Goal: Transaction & Acquisition: Book appointment/travel/reservation

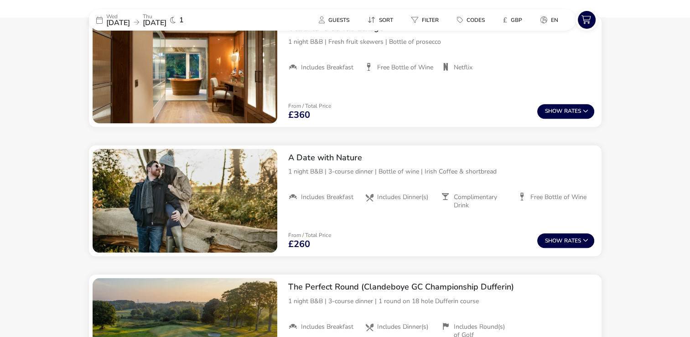
scroll to position [793, 0]
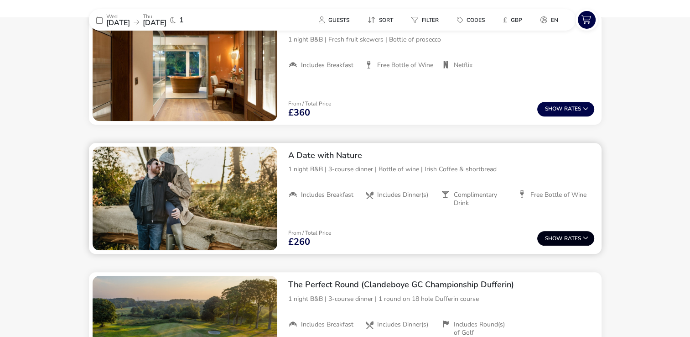
click at [559, 236] on span "Show" at bounding box center [554, 238] width 19 height 6
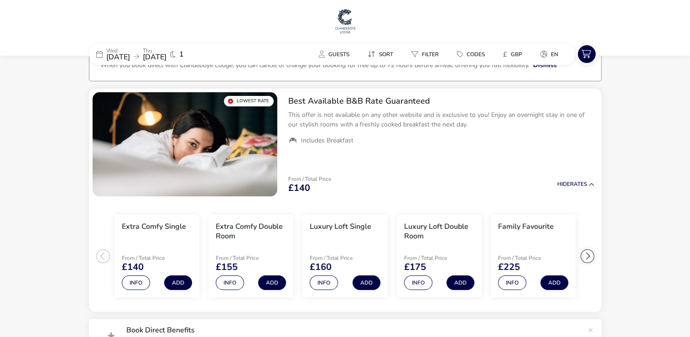
scroll to position [0, 0]
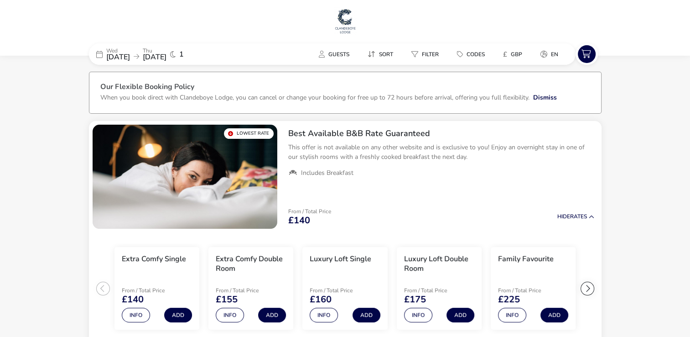
click at [347, 21] on img at bounding box center [345, 20] width 23 height 27
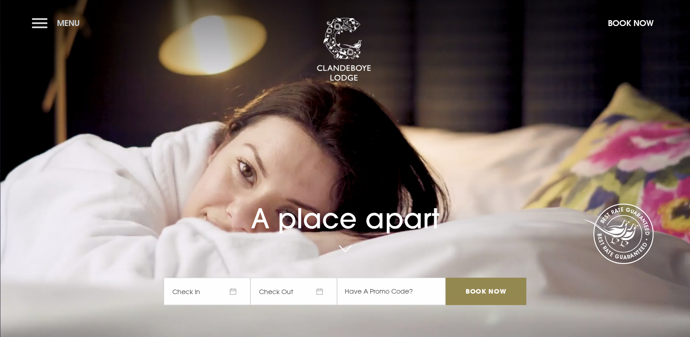
click at [41, 18] on button "Menu" at bounding box center [58, 23] width 52 height 20
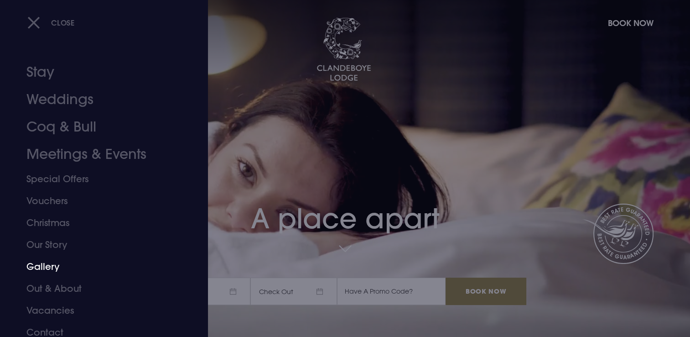
click at [47, 268] on link "Gallery" at bounding box center [98, 266] width 144 height 22
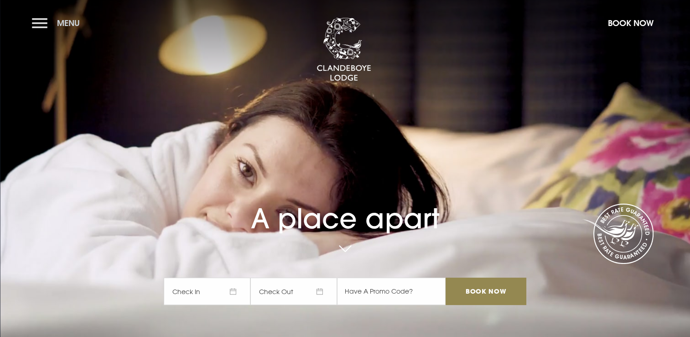
click at [73, 27] on span "Menu" at bounding box center [68, 23] width 23 height 10
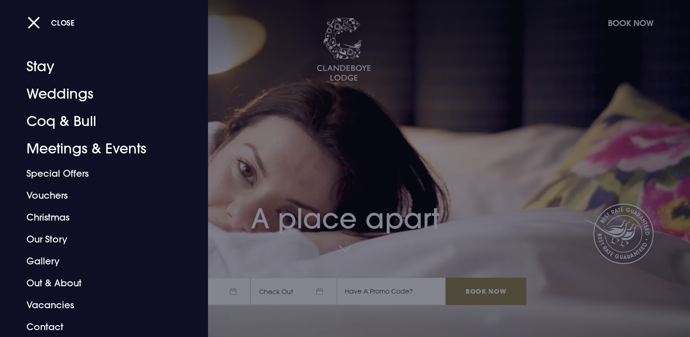
scroll to position [6, 0]
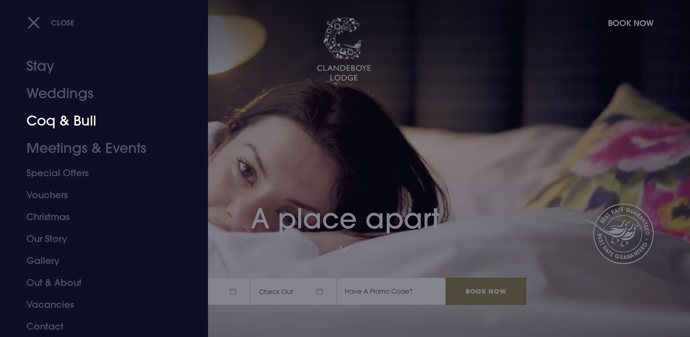
click at [62, 114] on link "Coq & Bull" at bounding box center [98, 120] width 144 height 27
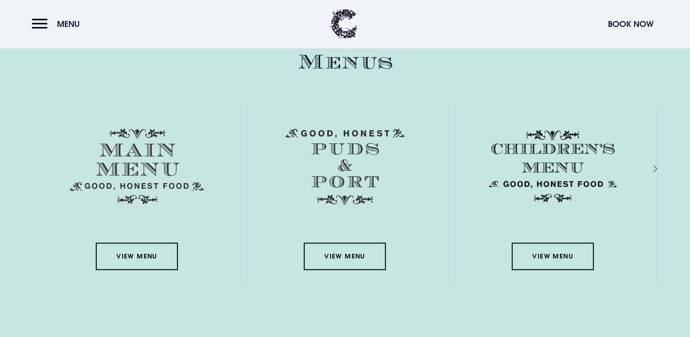
scroll to position [1313, 0]
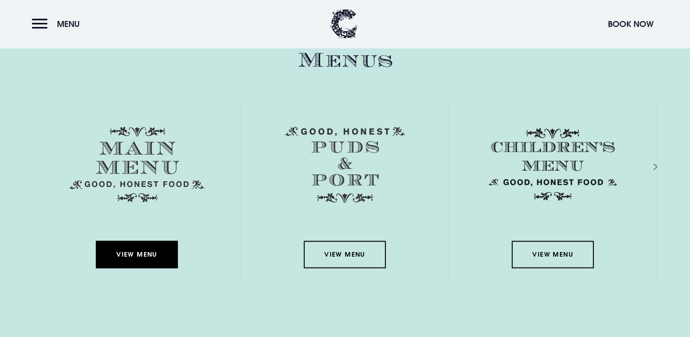
click at [123, 250] on link "View Menu" at bounding box center [137, 253] width 82 height 27
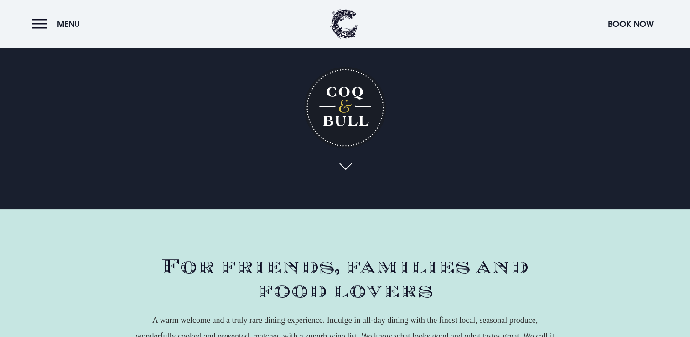
scroll to position [0, 0]
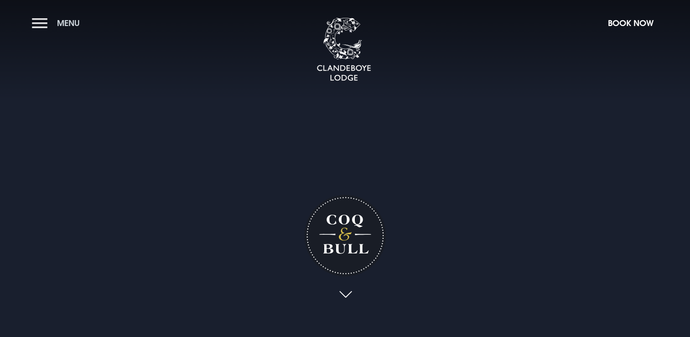
click at [60, 23] on span "Menu" at bounding box center [68, 23] width 23 height 10
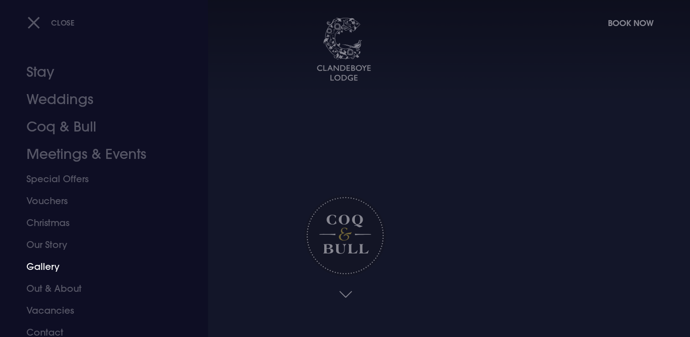
click at [54, 265] on link "Gallery" at bounding box center [98, 266] width 144 height 22
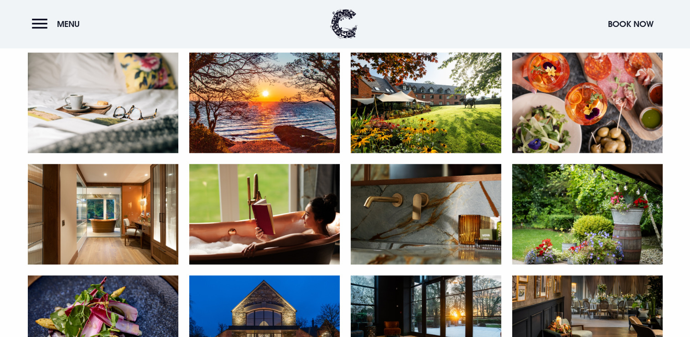
scroll to position [941, 0]
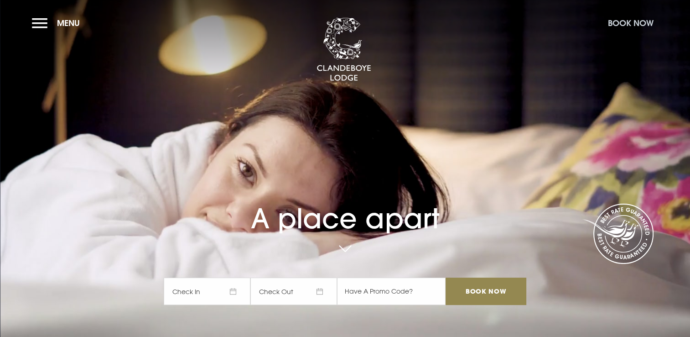
click at [626, 25] on button "Book Now" at bounding box center [630, 23] width 55 height 20
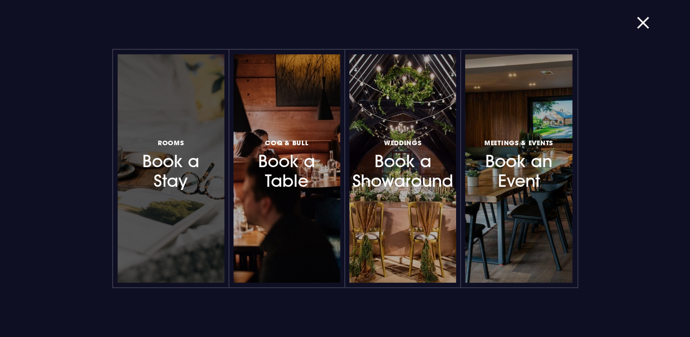
click at [158, 154] on h3 "Rooms Book a Stay" at bounding box center [170, 163] width 79 height 54
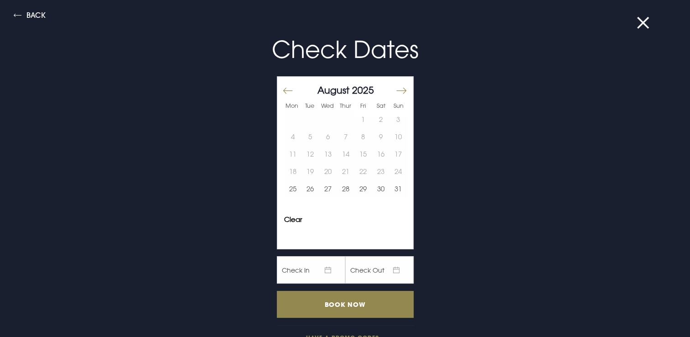
click at [397, 89] on button "Move forward to switch to the next month." at bounding box center [400, 90] width 11 height 19
click at [323, 188] on button "29" at bounding box center [328, 188] width 18 height 17
click at [337, 188] on button "30" at bounding box center [346, 188] width 18 height 17
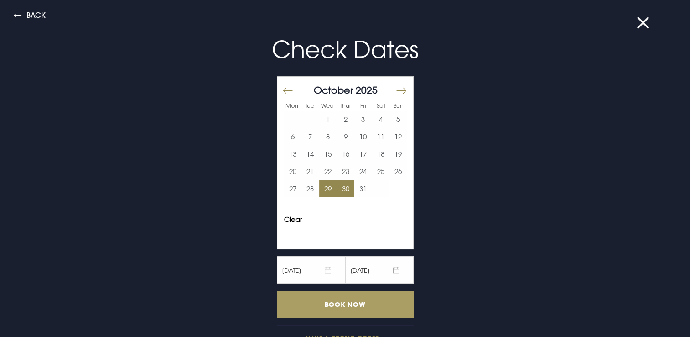
click at [321, 296] on input "Book Now" at bounding box center [345, 303] width 137 height 27
